Goal: Task Accomplishment & Management: Complete application form

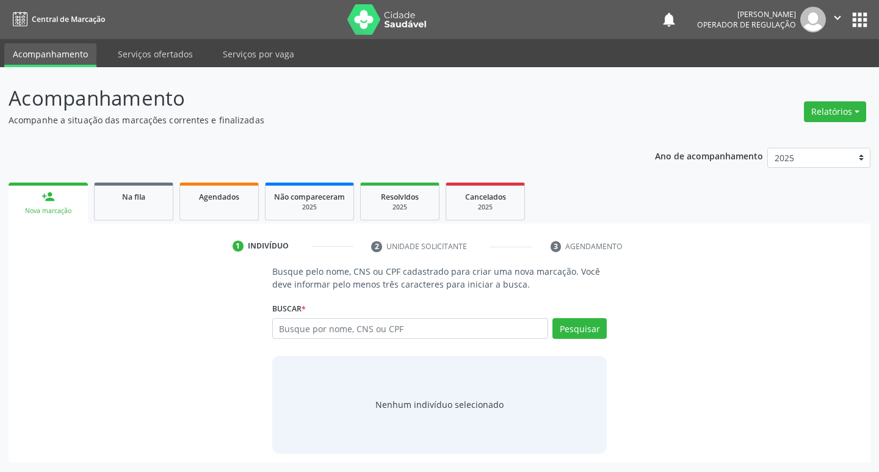
click at [286, 328] on input "text" at bounding box center [410, 328] width 277 height 21
click at [331, 329] on input "014.269.264-64" at bounding box center [410, 328] width 277 height 21
click at [314, 325] on input "014.269.26464" at bounding box center [410, 328] width 277 height 21
click at [297, 327] on input "014.26926464" at bounding box center [410, 328] width 277 height 21
type input "01426926464"
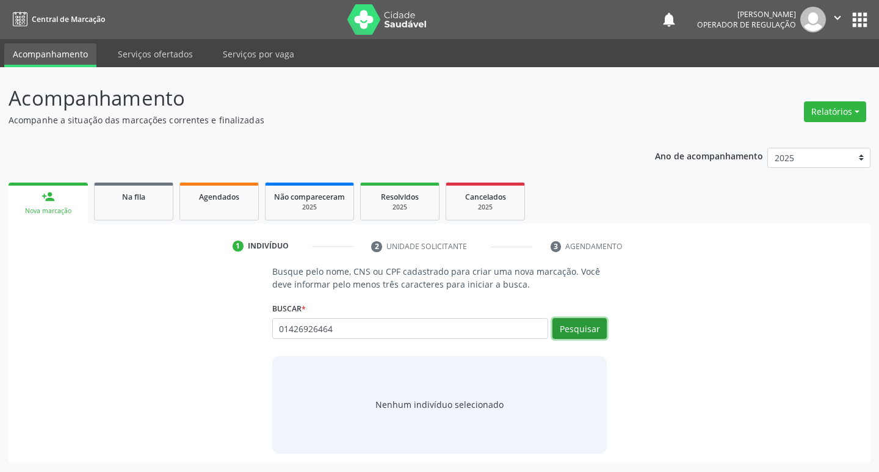
click at [564, 327] on button "Pesquisar" at bounding box center [580, 328] width 54 height 21
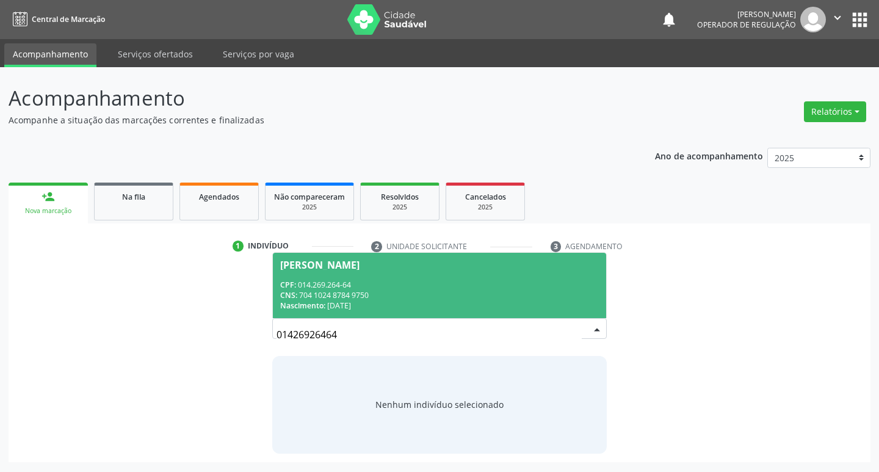
click at [357, 299] on div "CNS: 704 1024 8784 9750" at bounding box center [439, 295] width 319 height 10
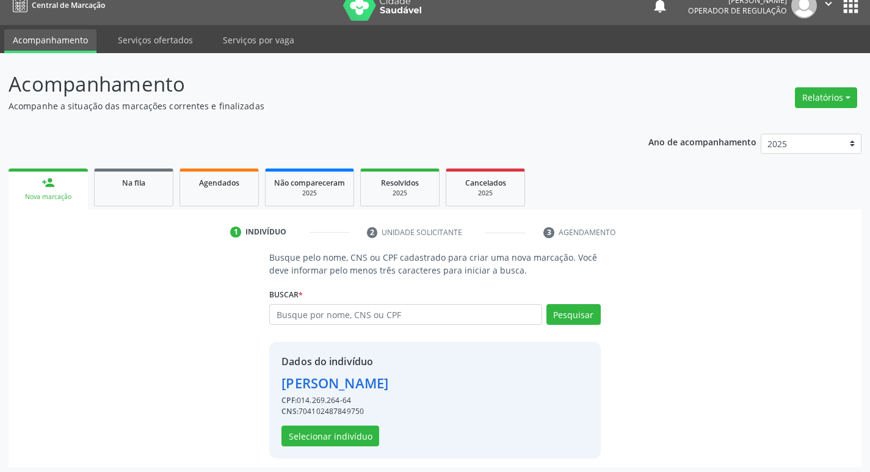
scroll to position [18, 0]
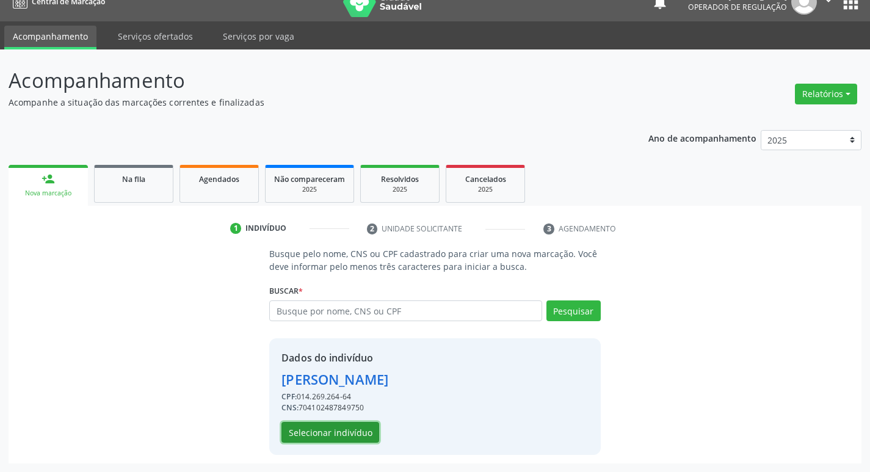
click at [349, 432] on button "Selecionar indivíduo" at bounding box center [331, 432] width 98 height 21
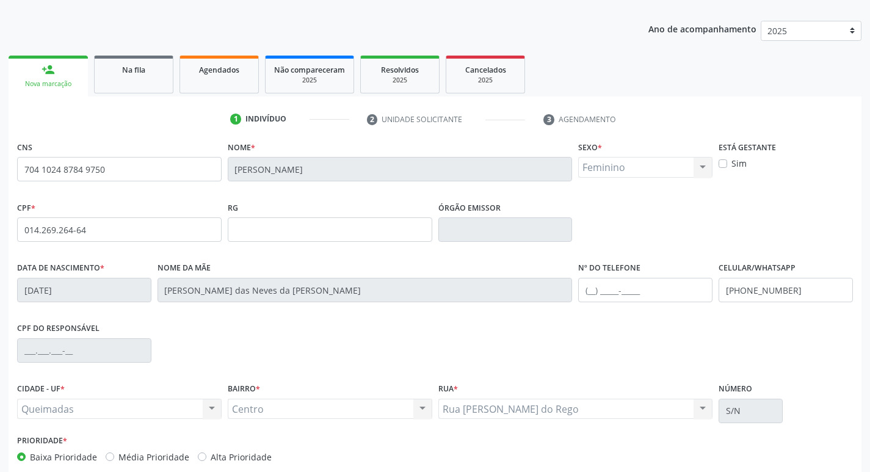
scroll to position [190, 0]
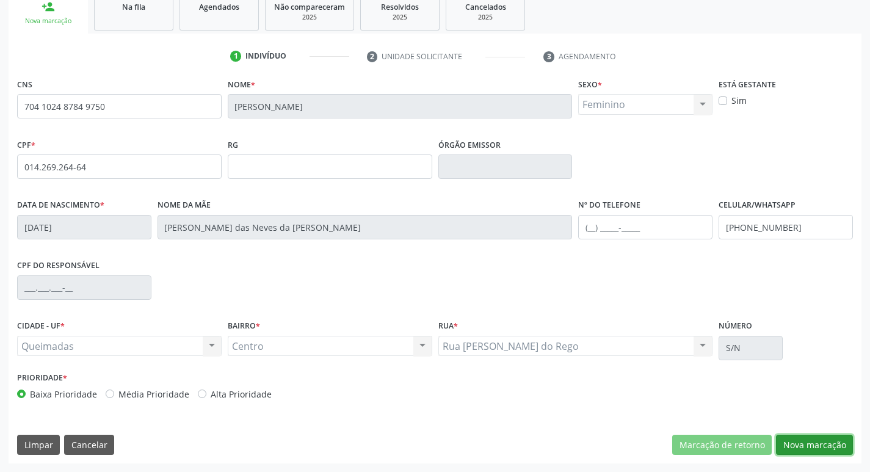
click at [808, 448] on button "Nova marcação" at bounding box center [814, 445] width 77 height 21
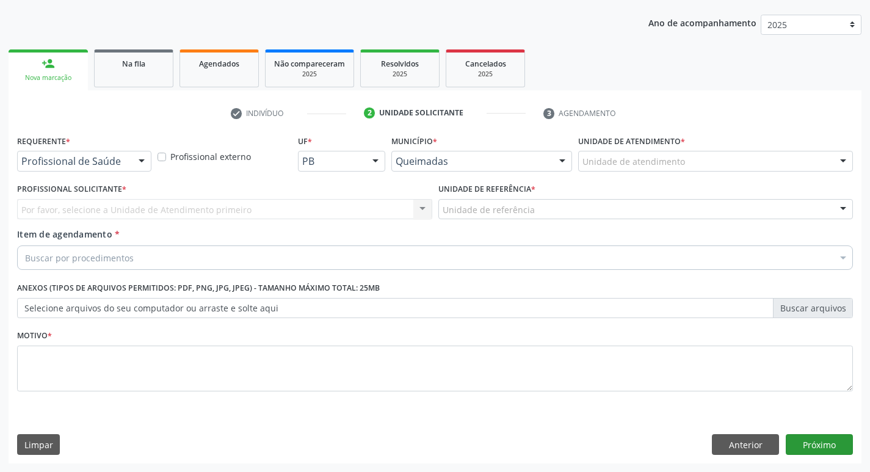
scroll to position [133, 0]
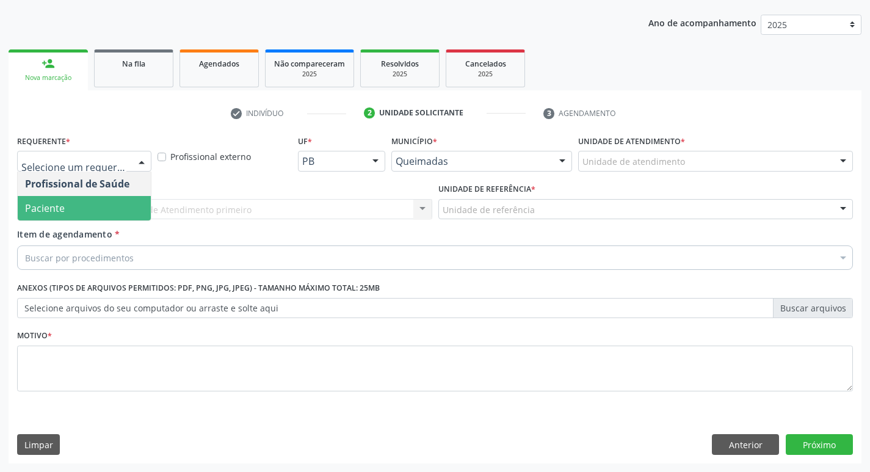
click at [98, 214] on span "Paciente" at bounding box center [84, 208] width 133 height 24
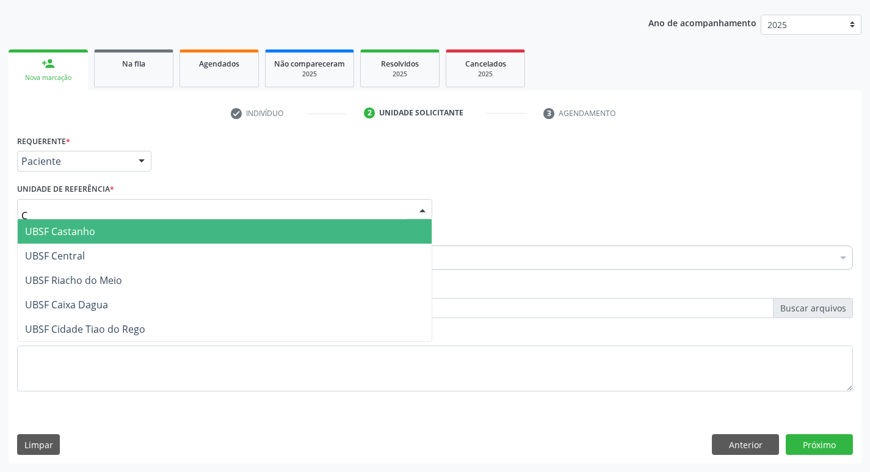
type input "CE"
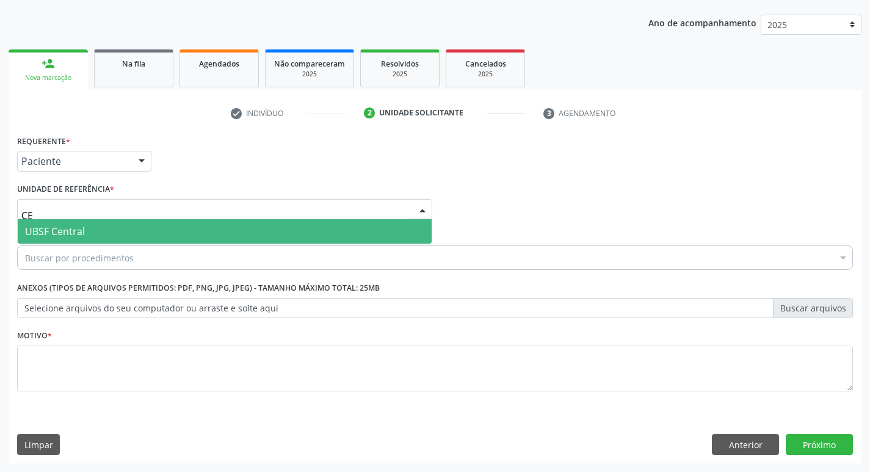
click at [98, 223] on span "UBSF Central" at bounding box center [225, 231] width 414 height 24
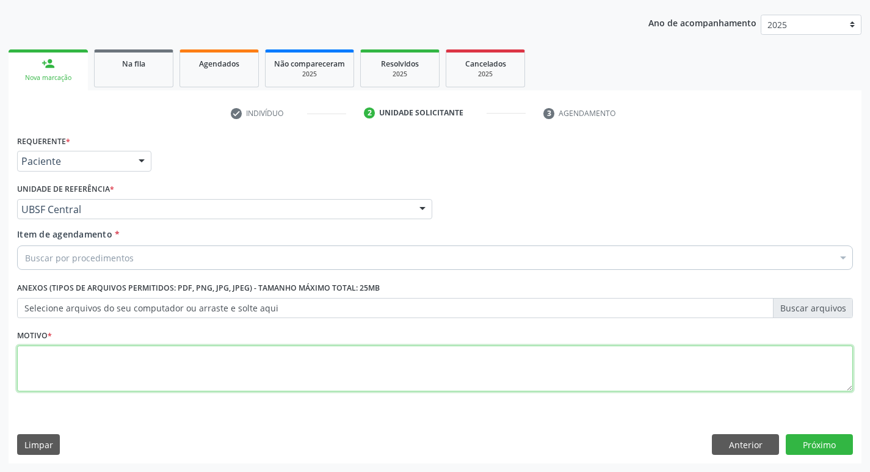
click at [78, 365] on textarea at bounding box center [435, 369] width 836 height 46
type textarea "AVALIACAO"
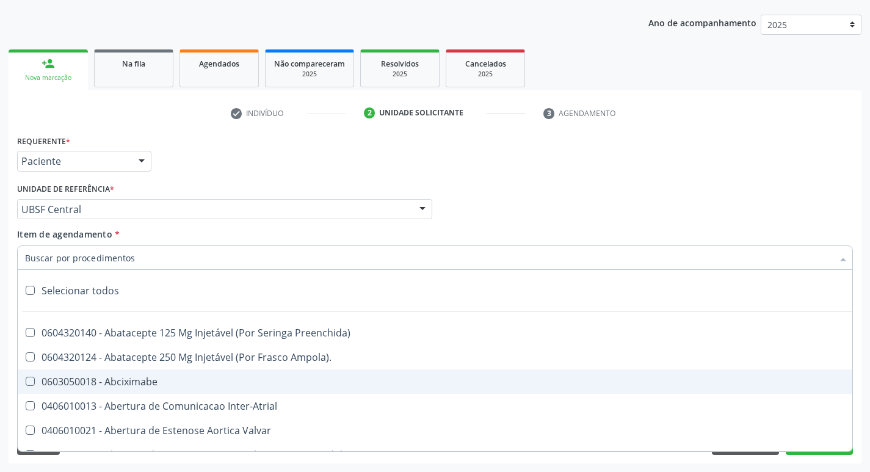
click at [733, 156] on div "Requerente * Paciente Profissional de Saúde Paciente Nenhum resultado encontrad…" at bounding box center [435, 156] width 842 height 48
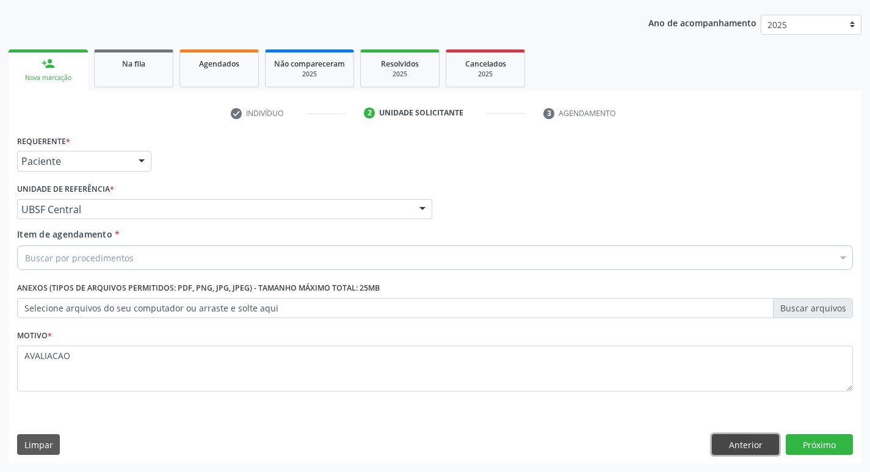
click at [754, 439] on button "Anterior" at bounding box center [745, 444] width 67 height 21
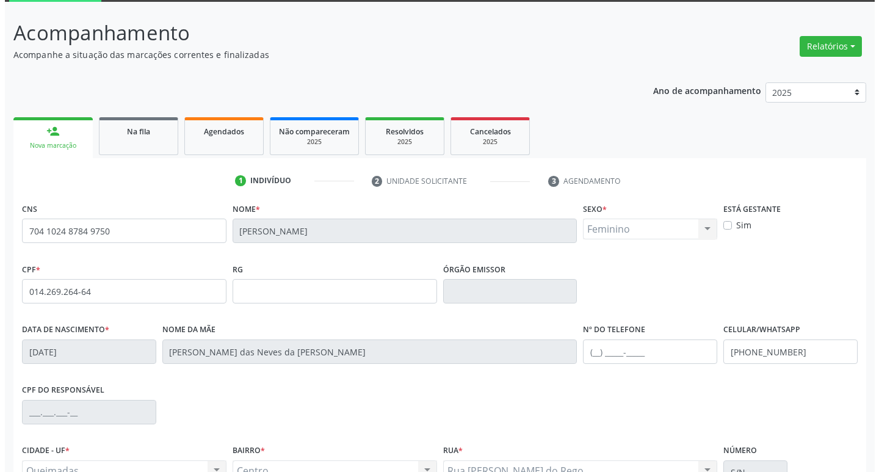
scroll to position [0, 0]
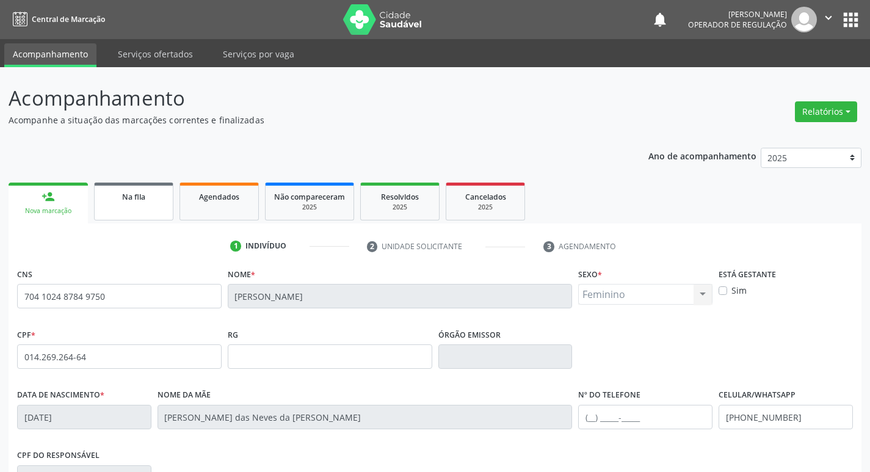
click at [145, 194] on span "Na fila" at bounding box center [133, 197] width 23 height 10
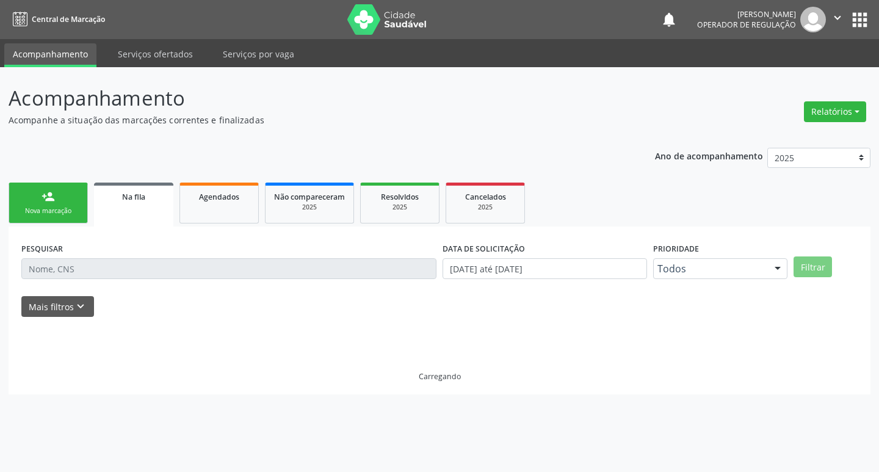
click at [84, 208] on link "person_add Nova marcação" at bounding box center [48, 203] width 79 height 41
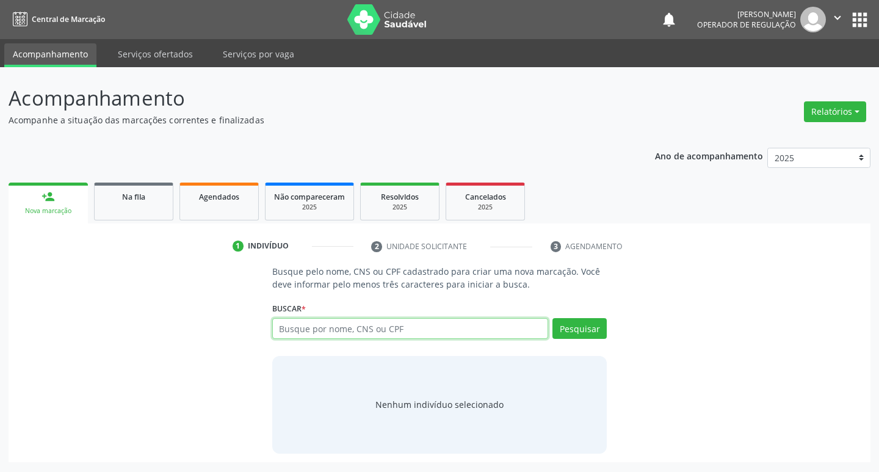
click at [371, 330] on input "text" at bounding box center [410, 328] width 277 height 21
type input "[PERSON_NAME] DO ESPIRITO"
click at [587, 330] on button "Pesquisar" at bounding box center [580, 328] width 54 height 21
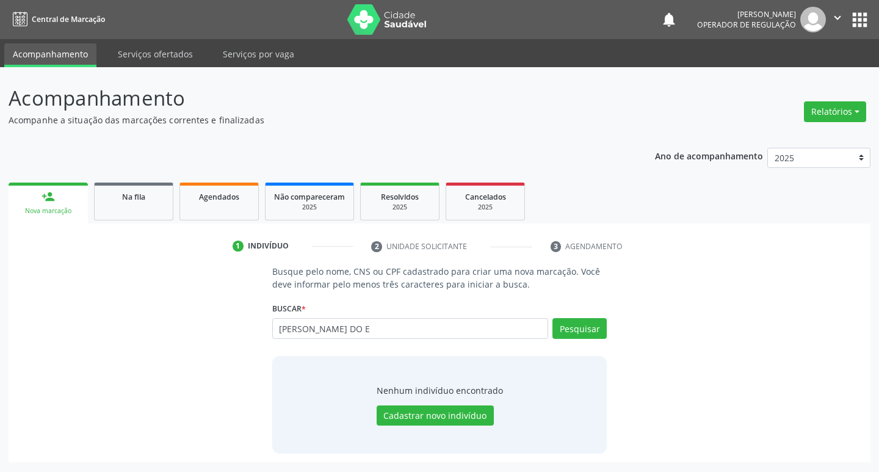
type input "[PERSON_NAME] DO E"
click at [579, 331] on button "Pesquisar" at bounding box center [580, 328] width 54 height 21
type input "J"
click at [365, 329] on input "text" at bounding box center [410, 328] width 277 height 21
click at [856, 11] on button "apps" at bounding box center [859, 19] width 21 height 21
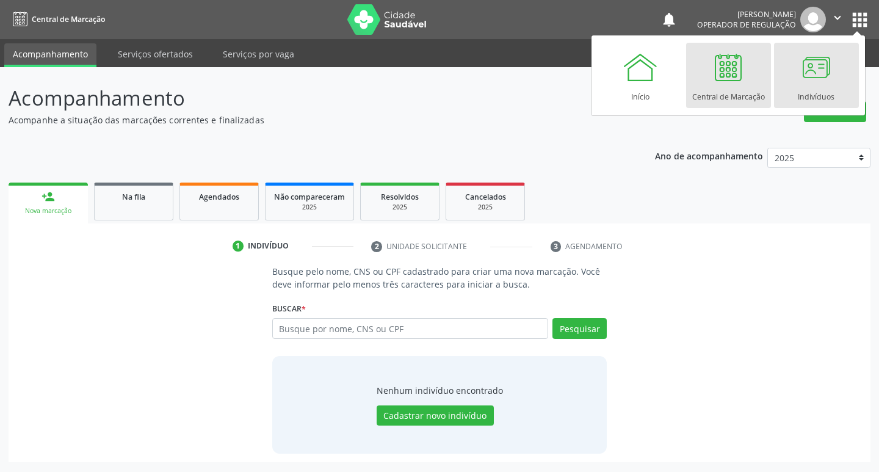
click at [816, 63] on div at bounding box center [816, 67] width 37 height 37
